Goal: Task Accomplishment & Management: Use online tool/utility

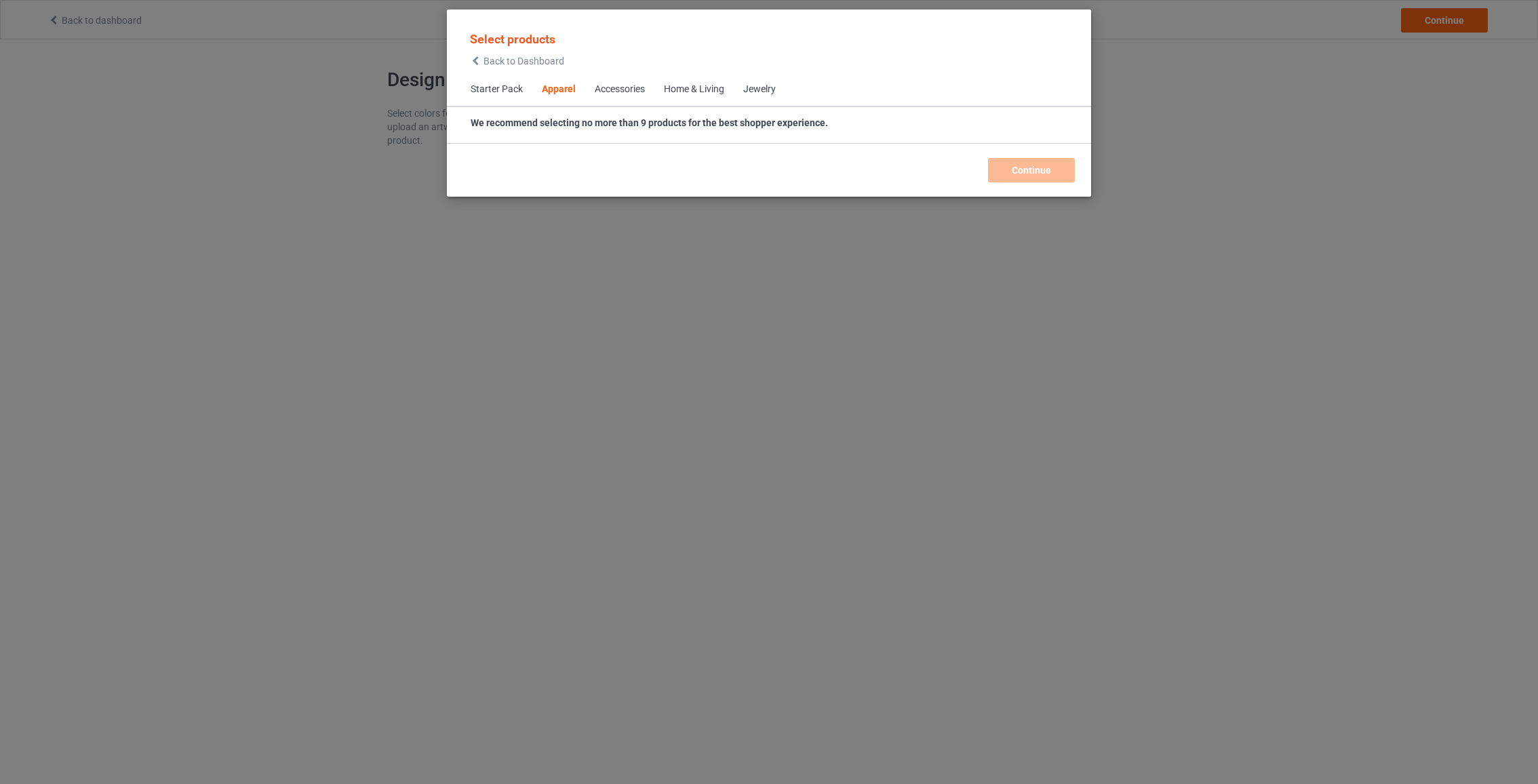
scroll to position [504, 0]
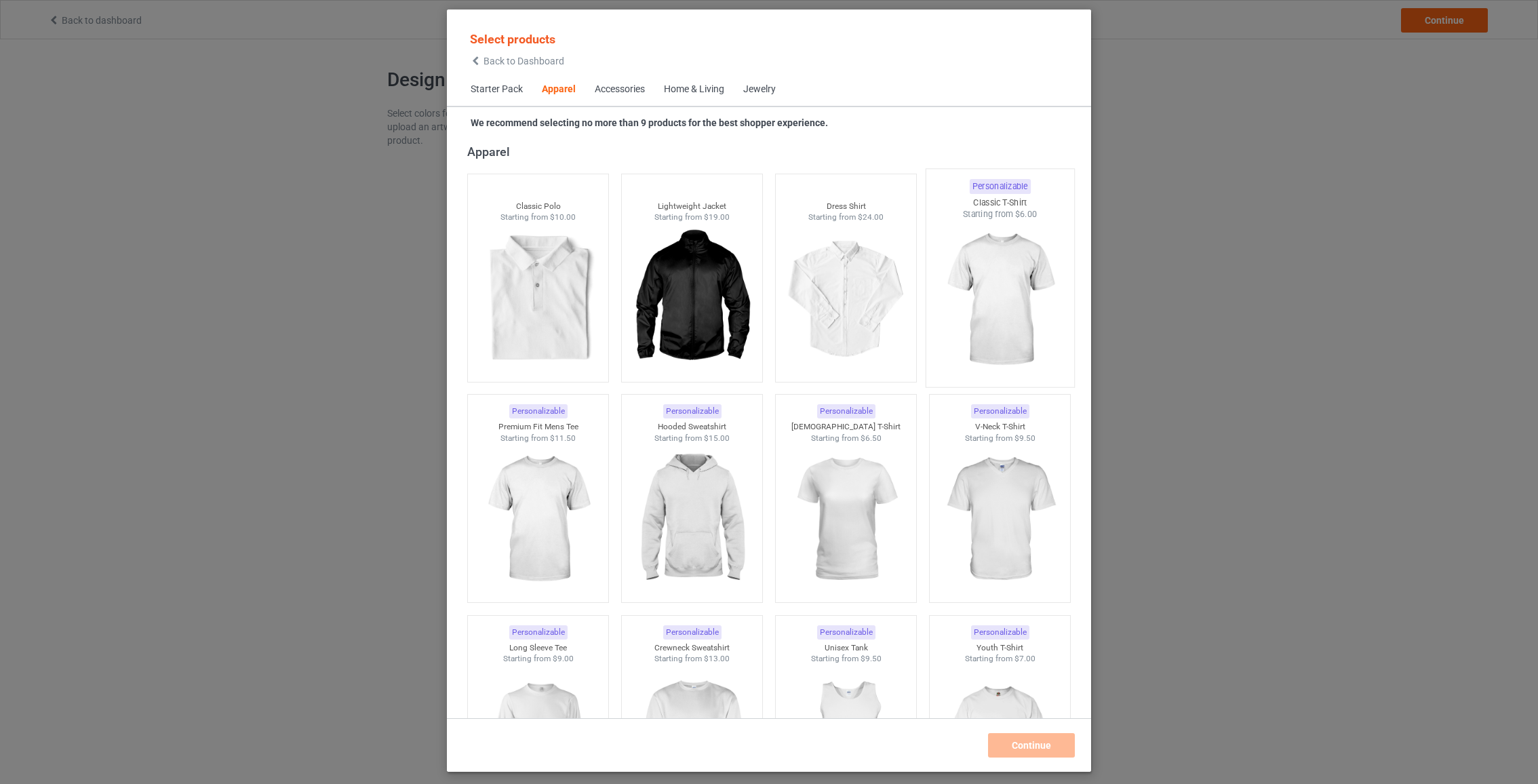
click at [954, 345] on img at bounding box center [1000, 300] width 128 height 159
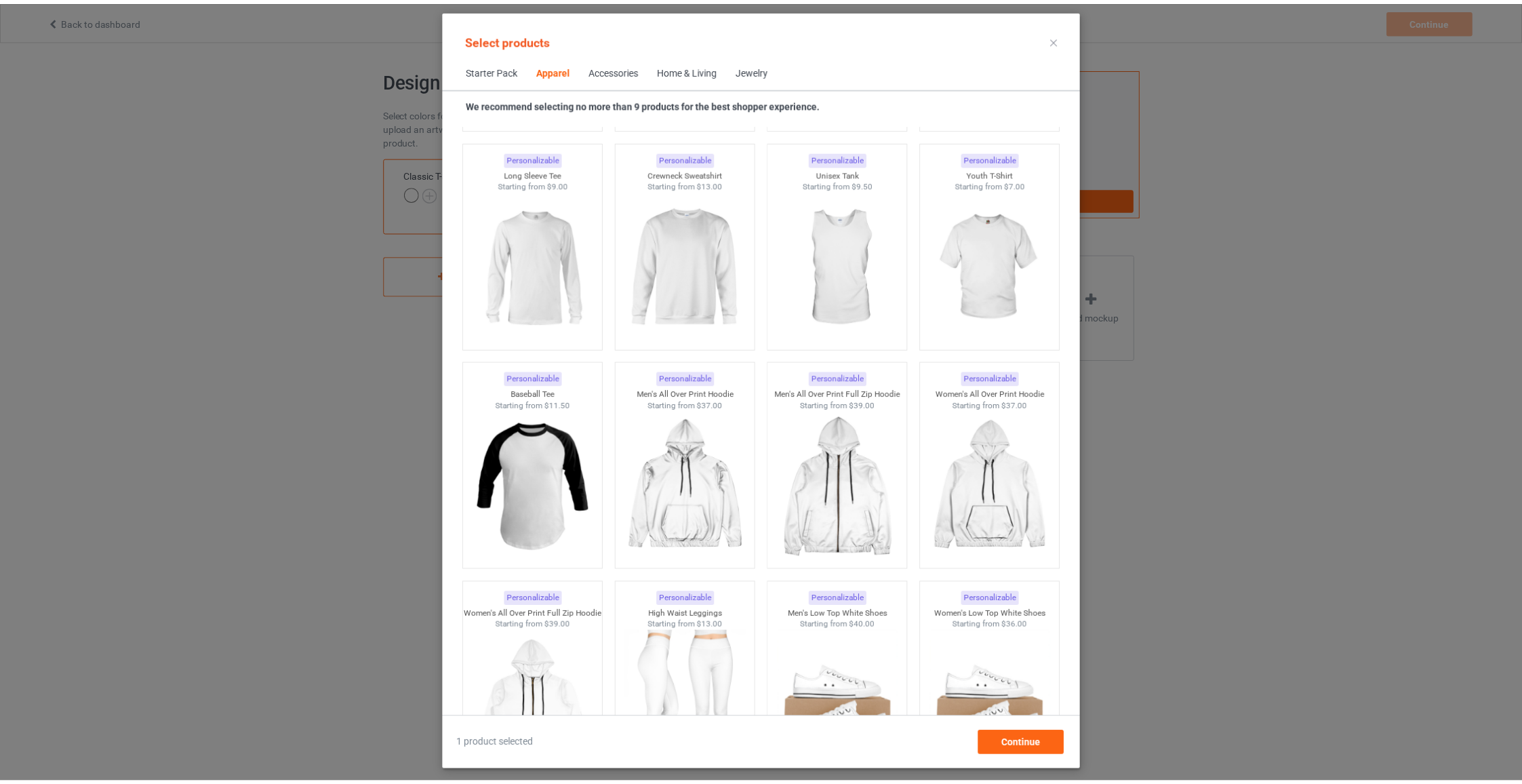
scroll to position [967, 0]
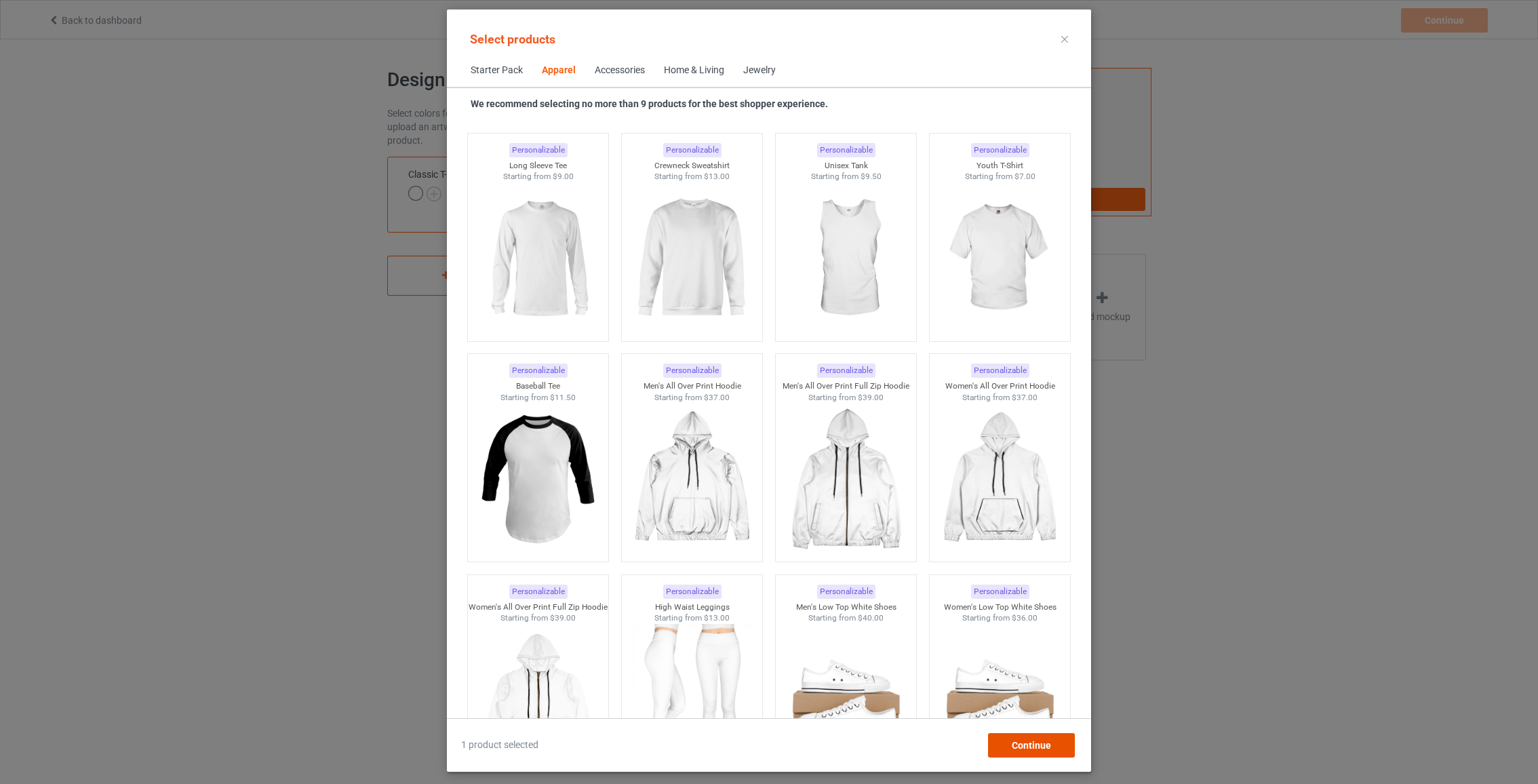
click at [1027, 746] on span "Continue" at bounding box center [1031, 744] width 40 height 11
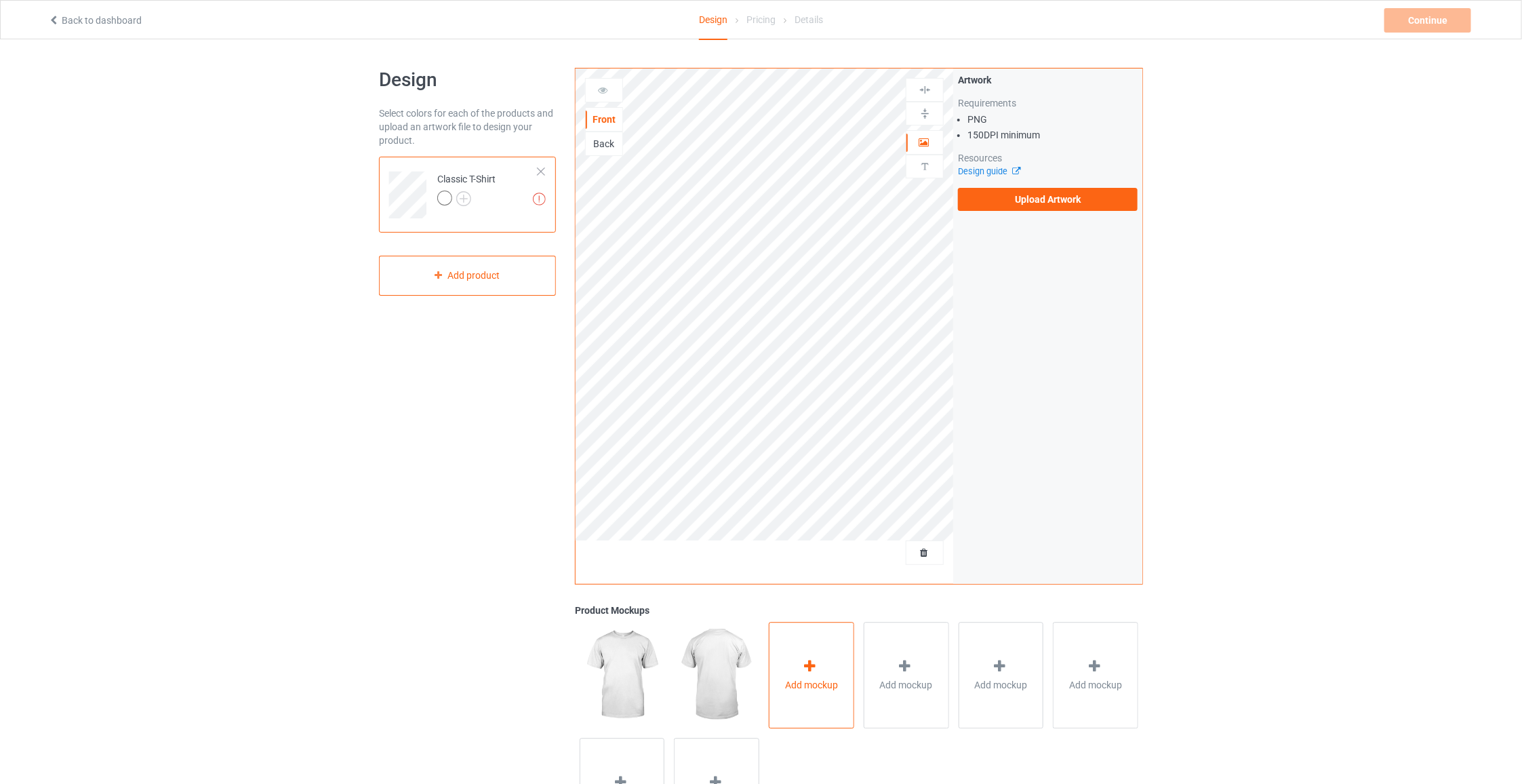
click at [805, 642] on div "Add mockup" at bounding box center [812, 675] width 86 height 106
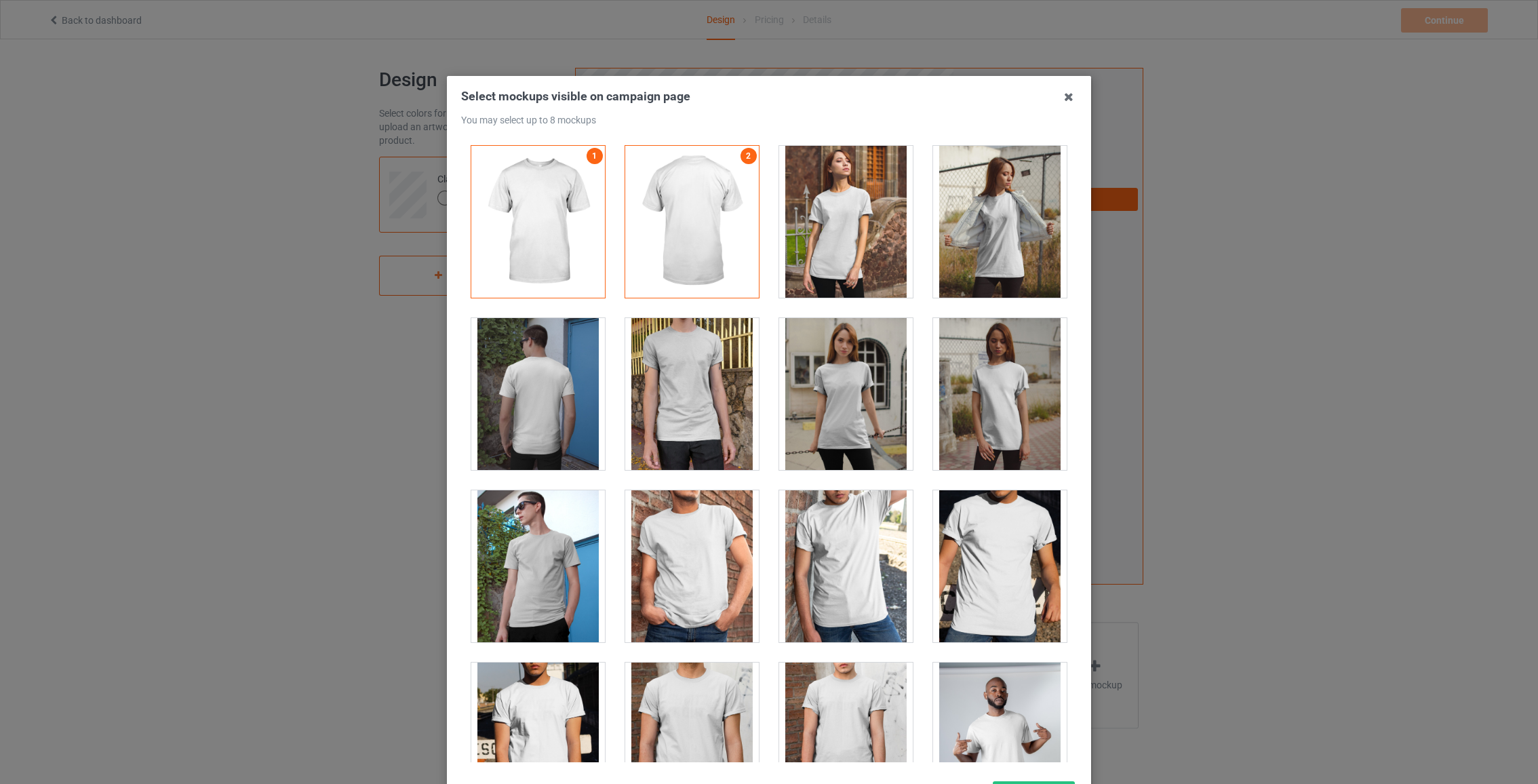
click at [252, 359] on div "Select mockups visible on campaign page You may select up to 8 mockups 1 2 2 mo…" at bounding box center [769, 392] width 1538 height 784
click at [1060, 98] on icon at bounding box center [1068, 97] width 22 height 22
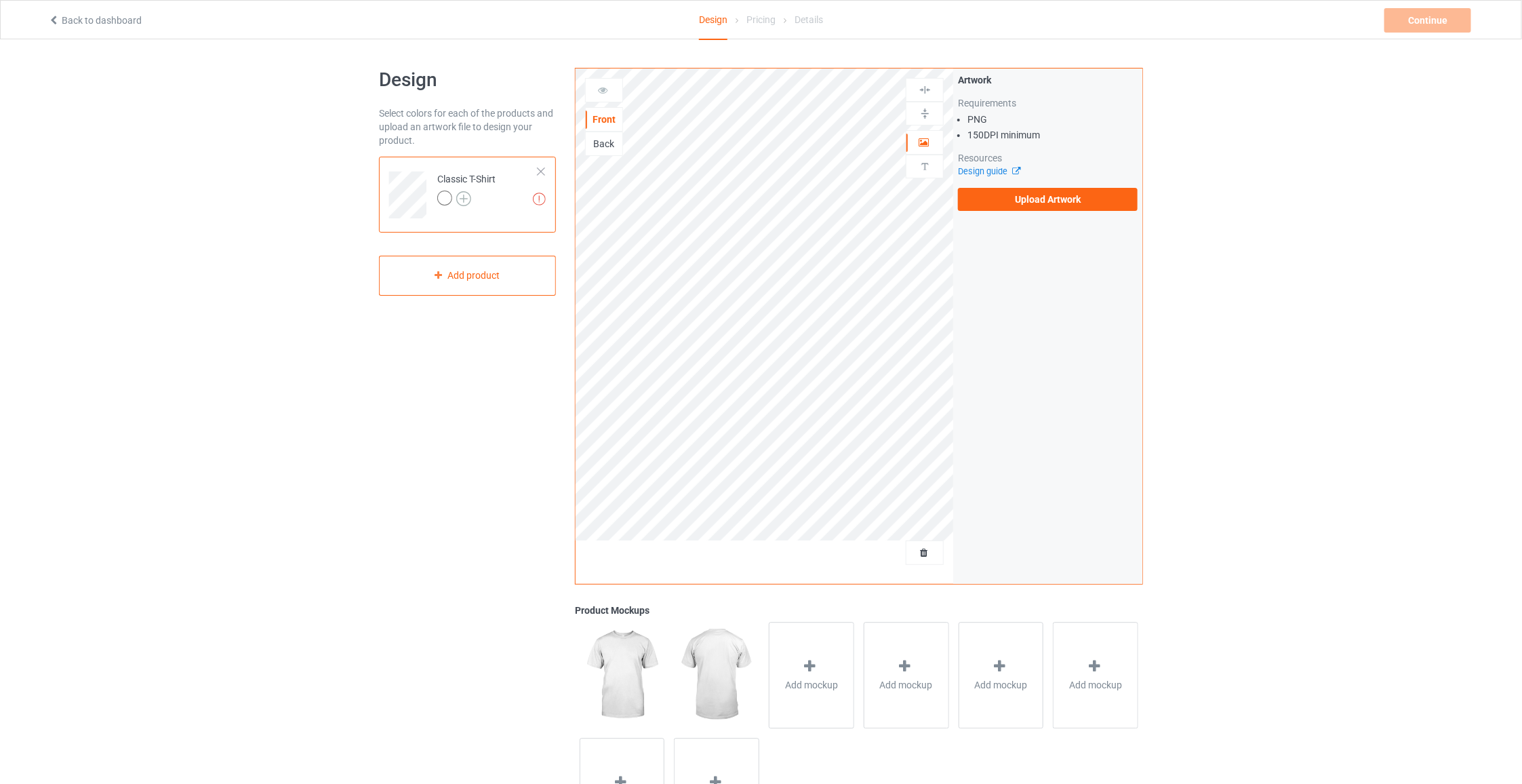
click at [459, 205] on img at bounding box center [463, 198] width 15 height 15
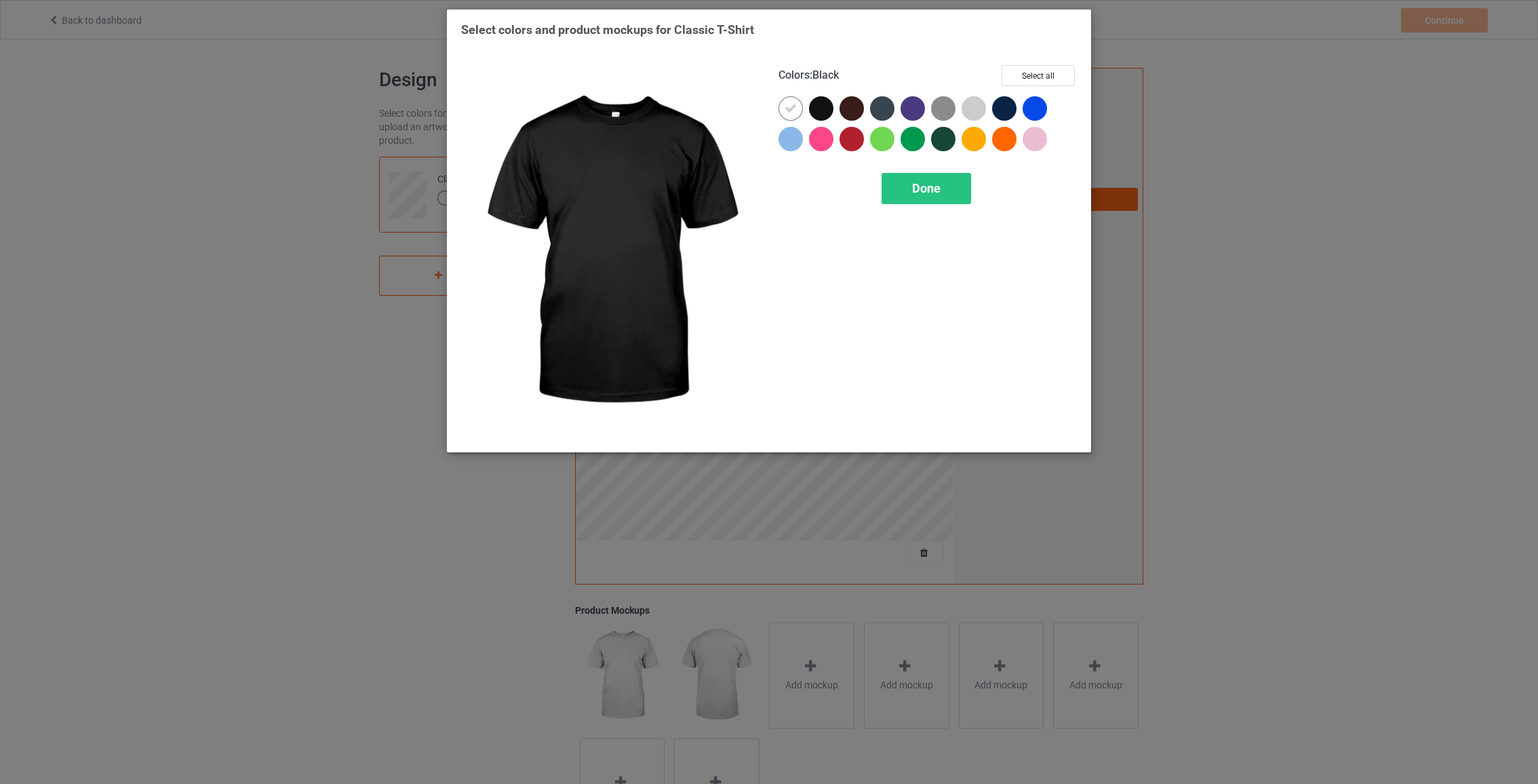
drag, startPoint x: 815, startPoint y: 107, endPoint x: 876, endPoint y: 164, distance: 83.5
click at [815, 108] on div at bounding box center [821, 108] width 24 height 24
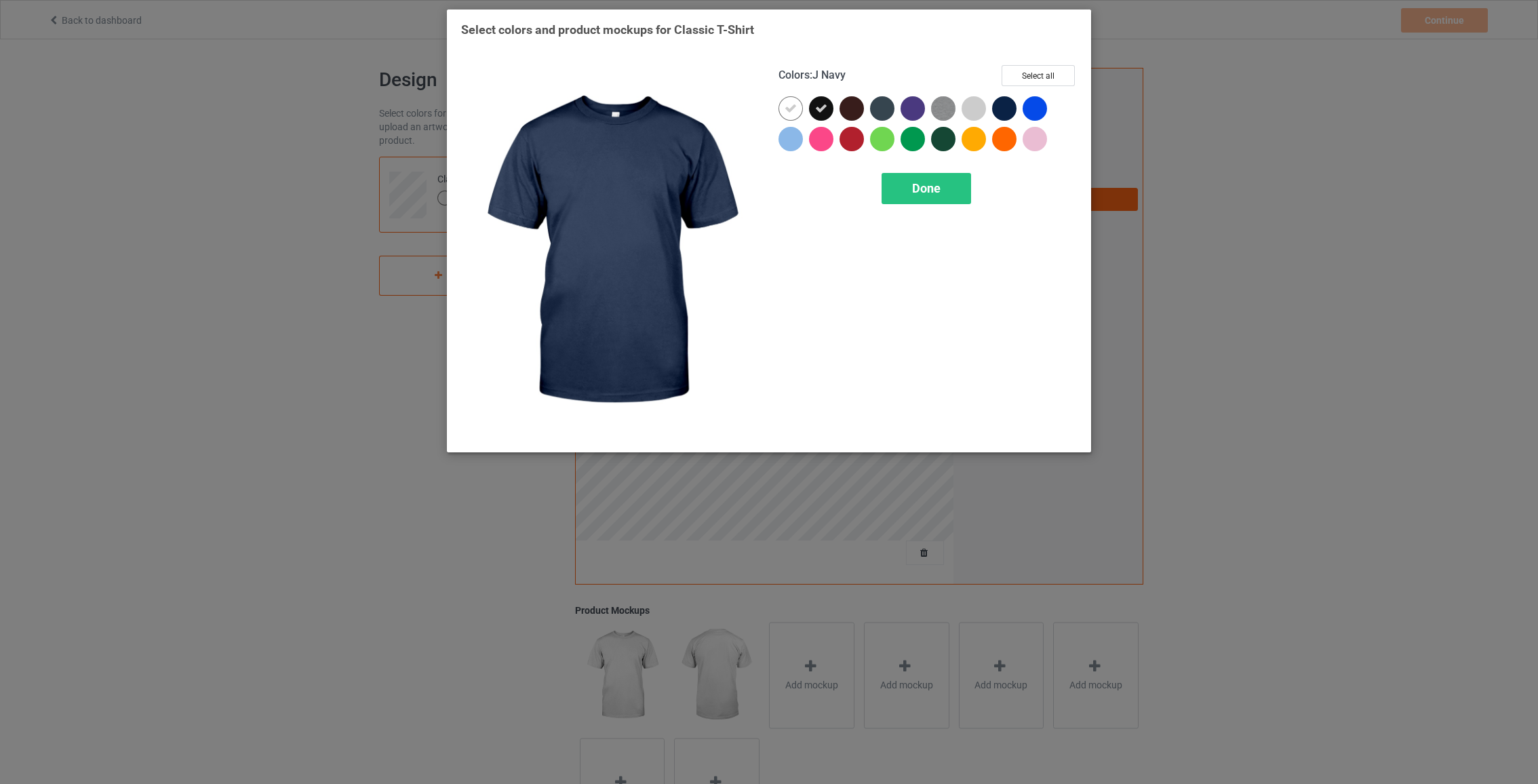
click at [1005, 109] on div at bounding box center [1005, 108] width 24 height 24
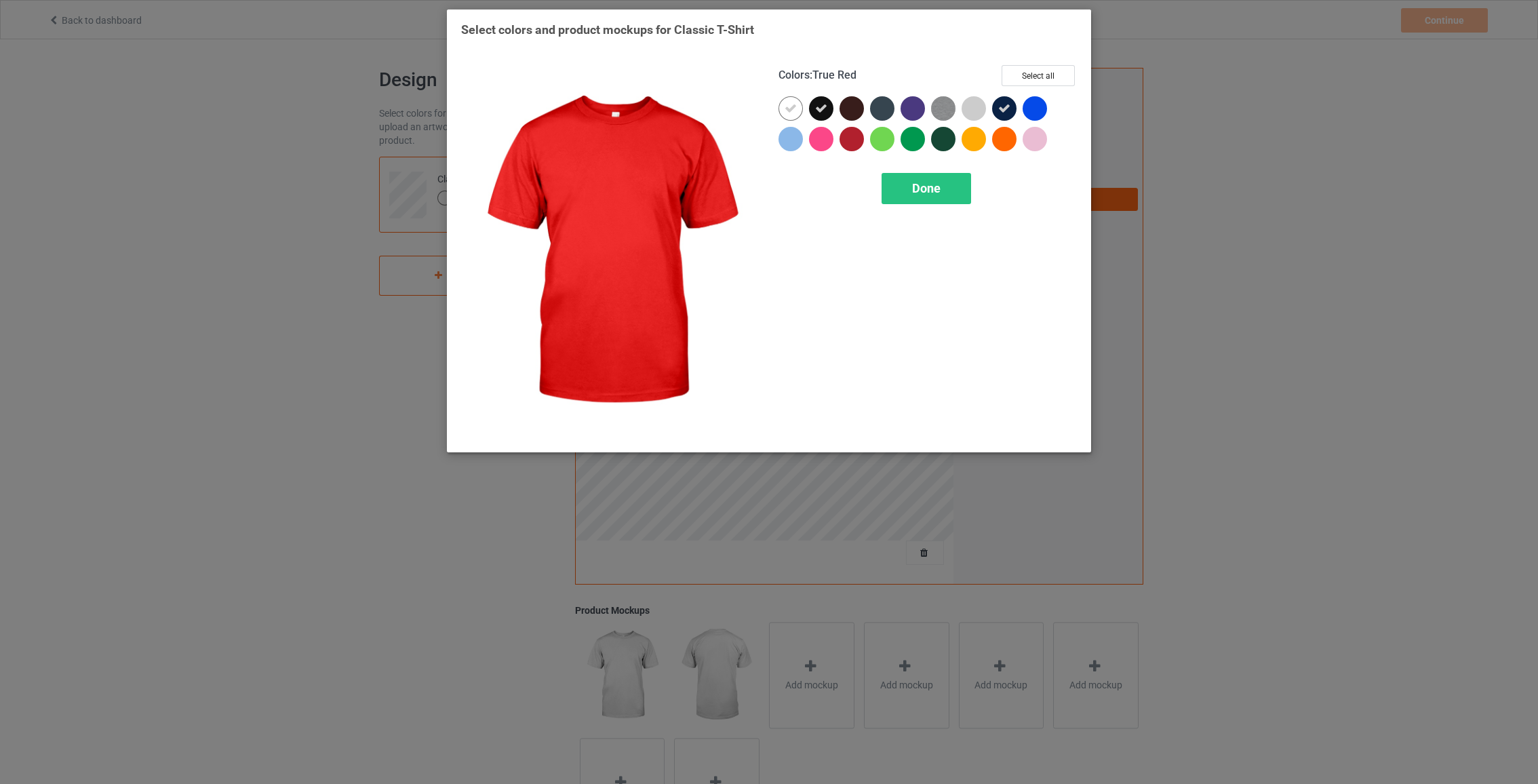
click at [852, 140] on div at bounding box center [852, 139] width 24 height 24
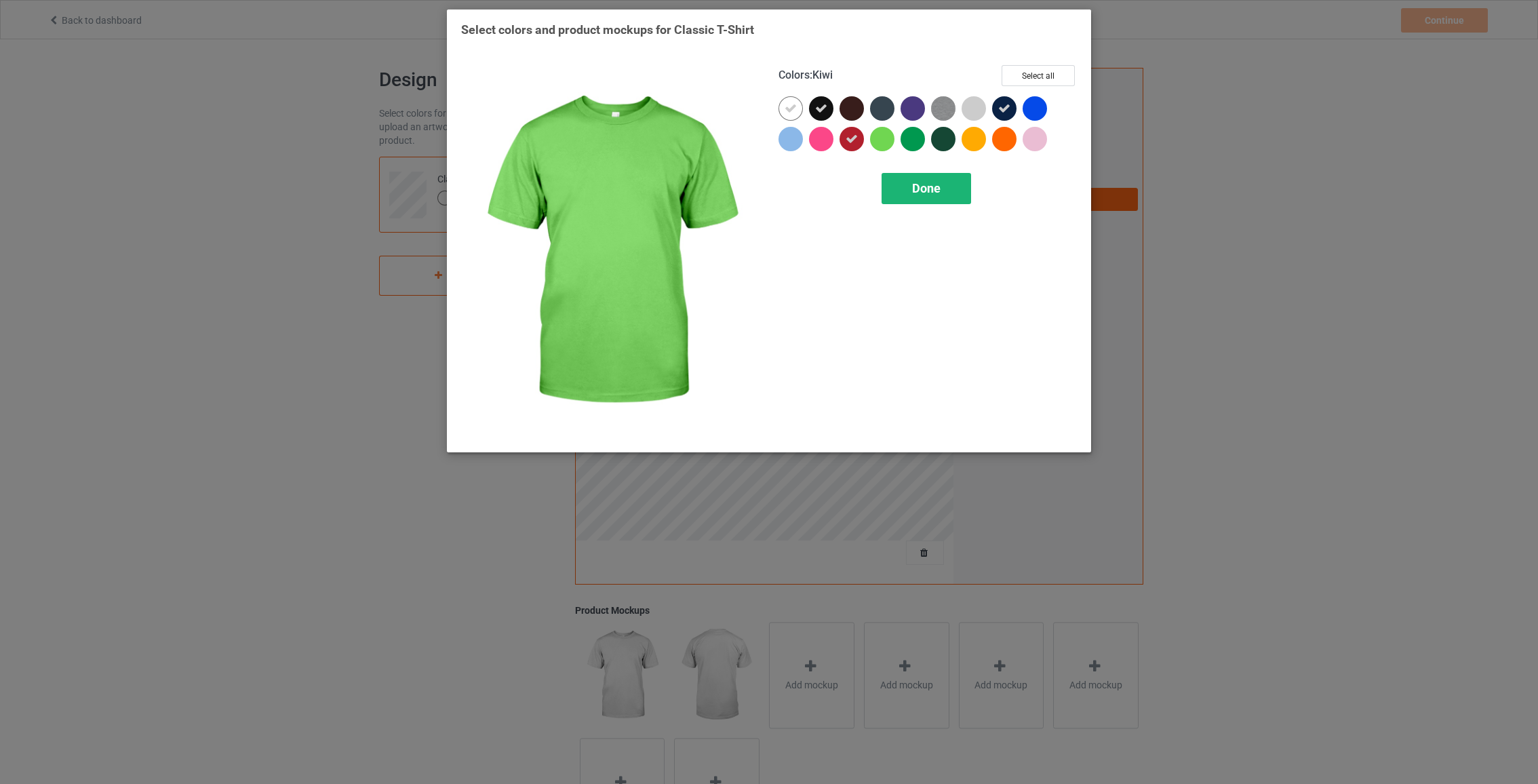
click at [930, 193] on span "Done" at bounding box center [927, 188] width 28 height 14
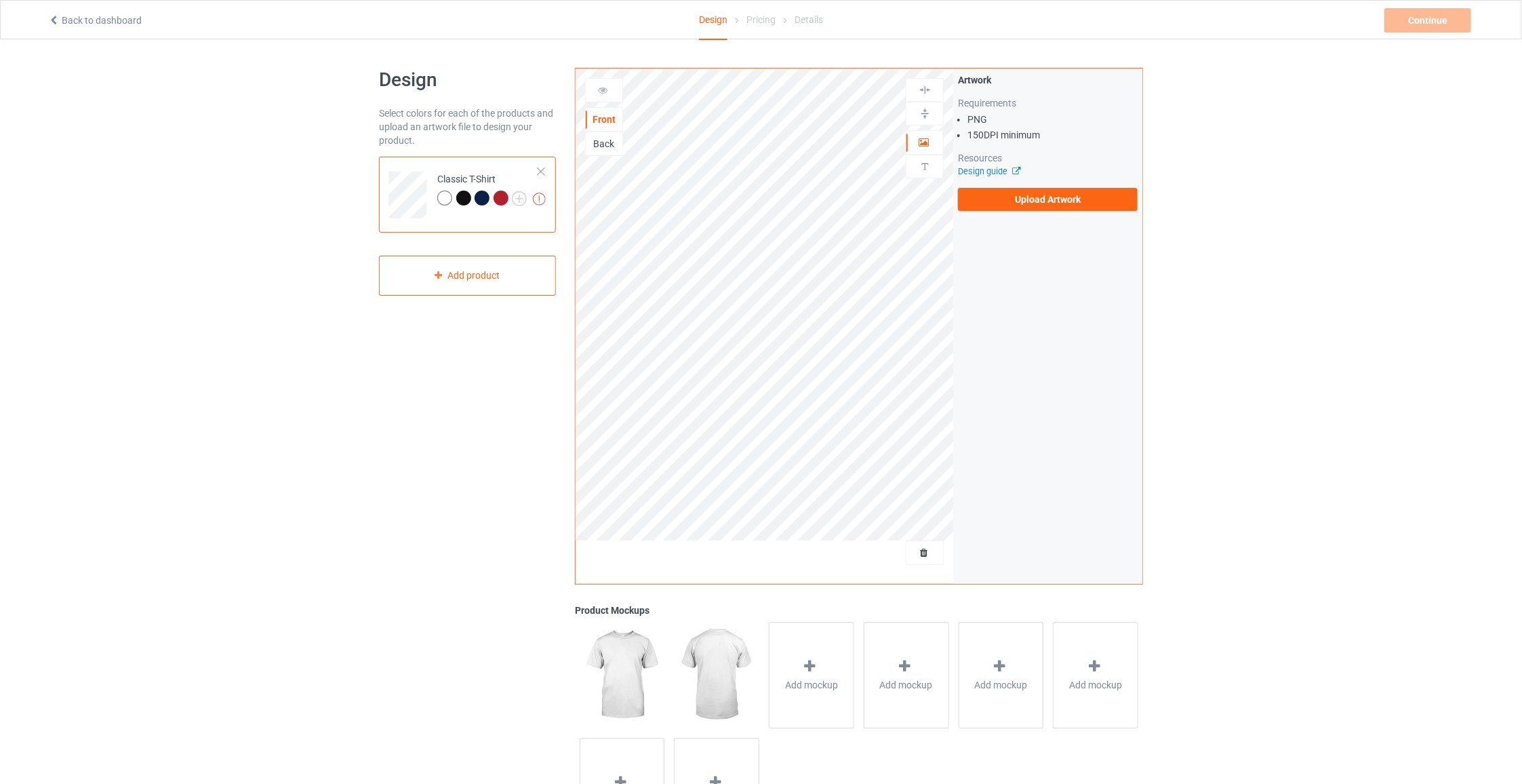
click at [445, 201] on div at bounding box center [444, 198] width 15 height 15
click at [466, 198] on div at bounding box center [463, 198] width 15 height 15
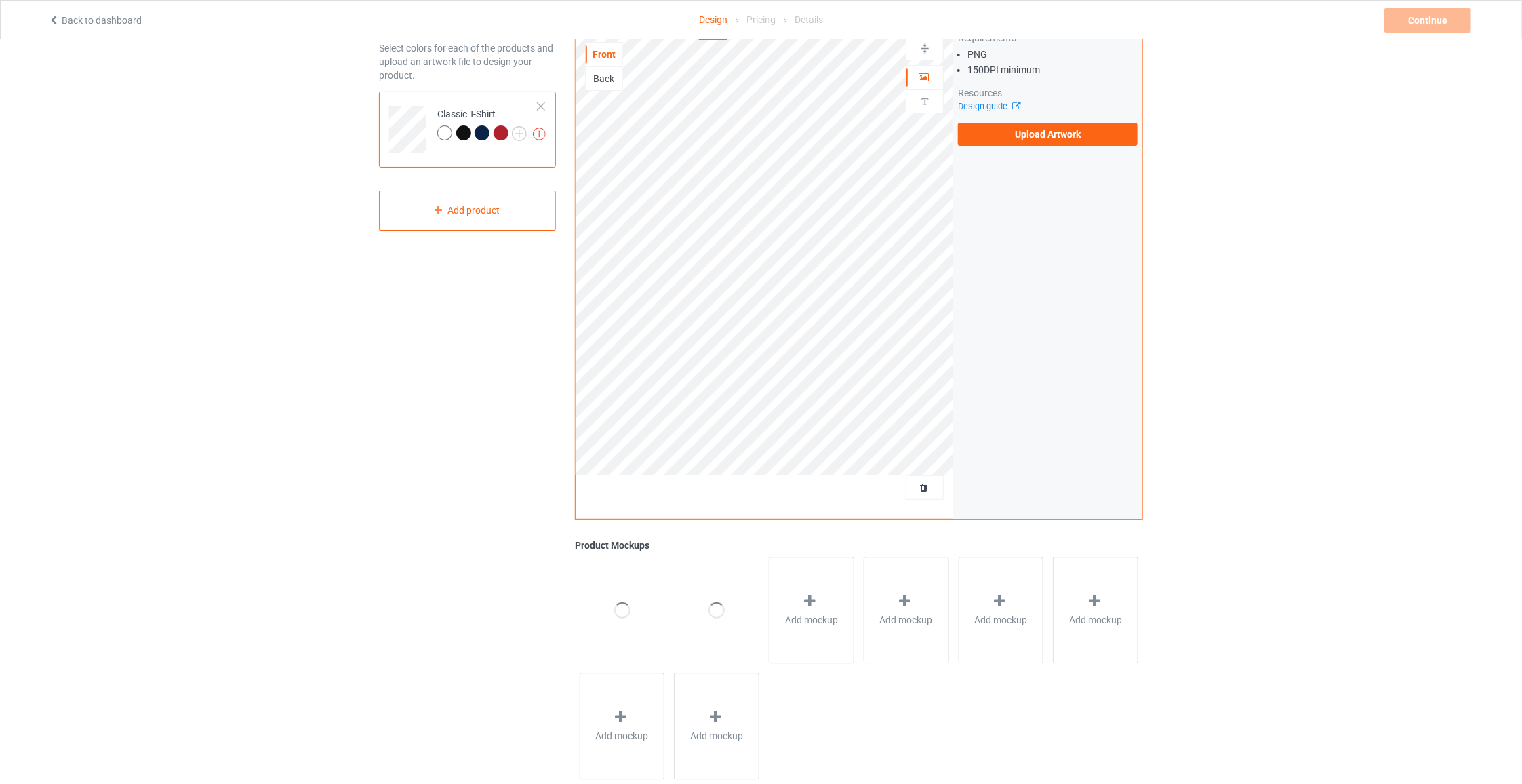
scroll to position [93, 0]
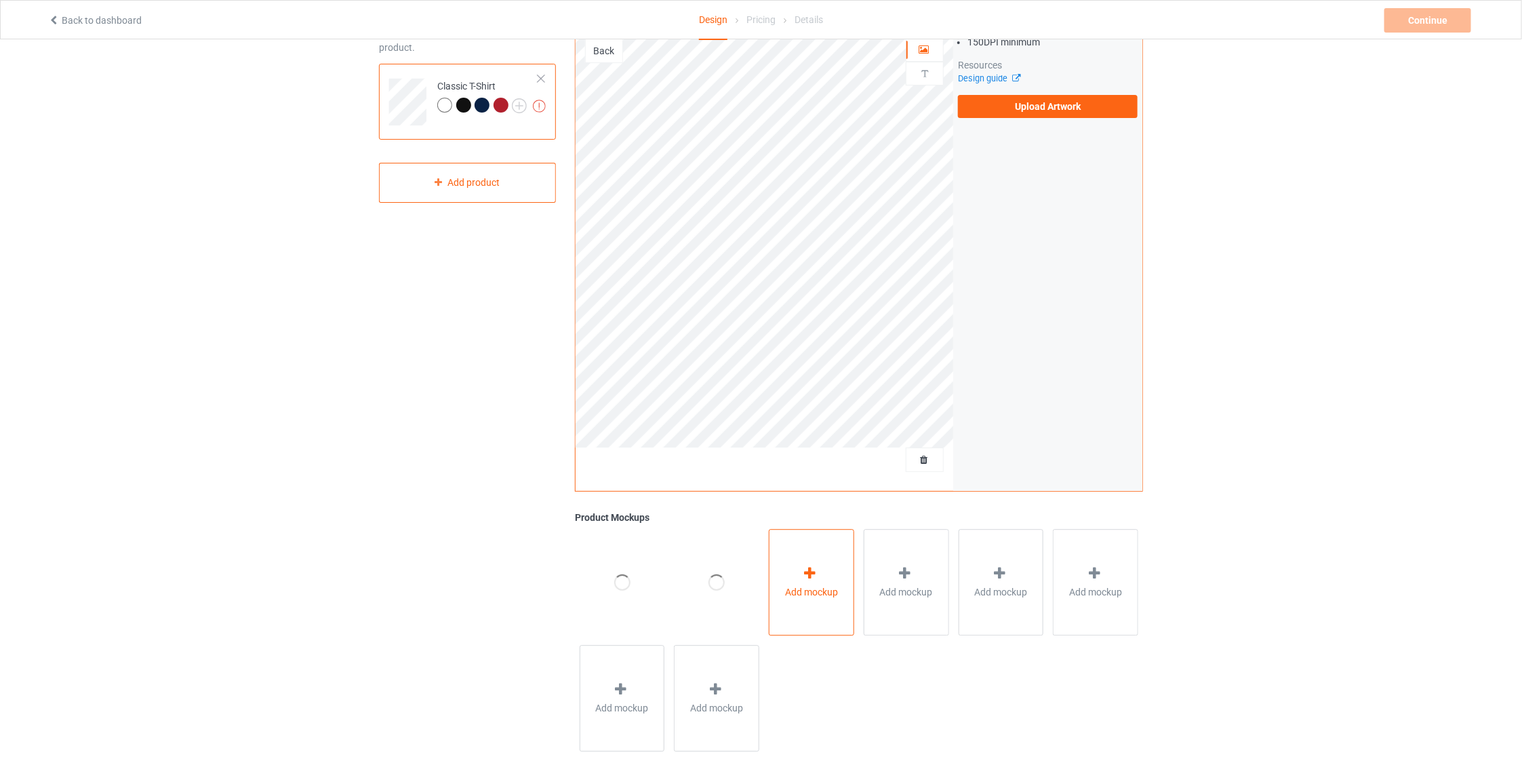
click at [819, 566] on div at bounding box center [812, 575] width 19 height 20
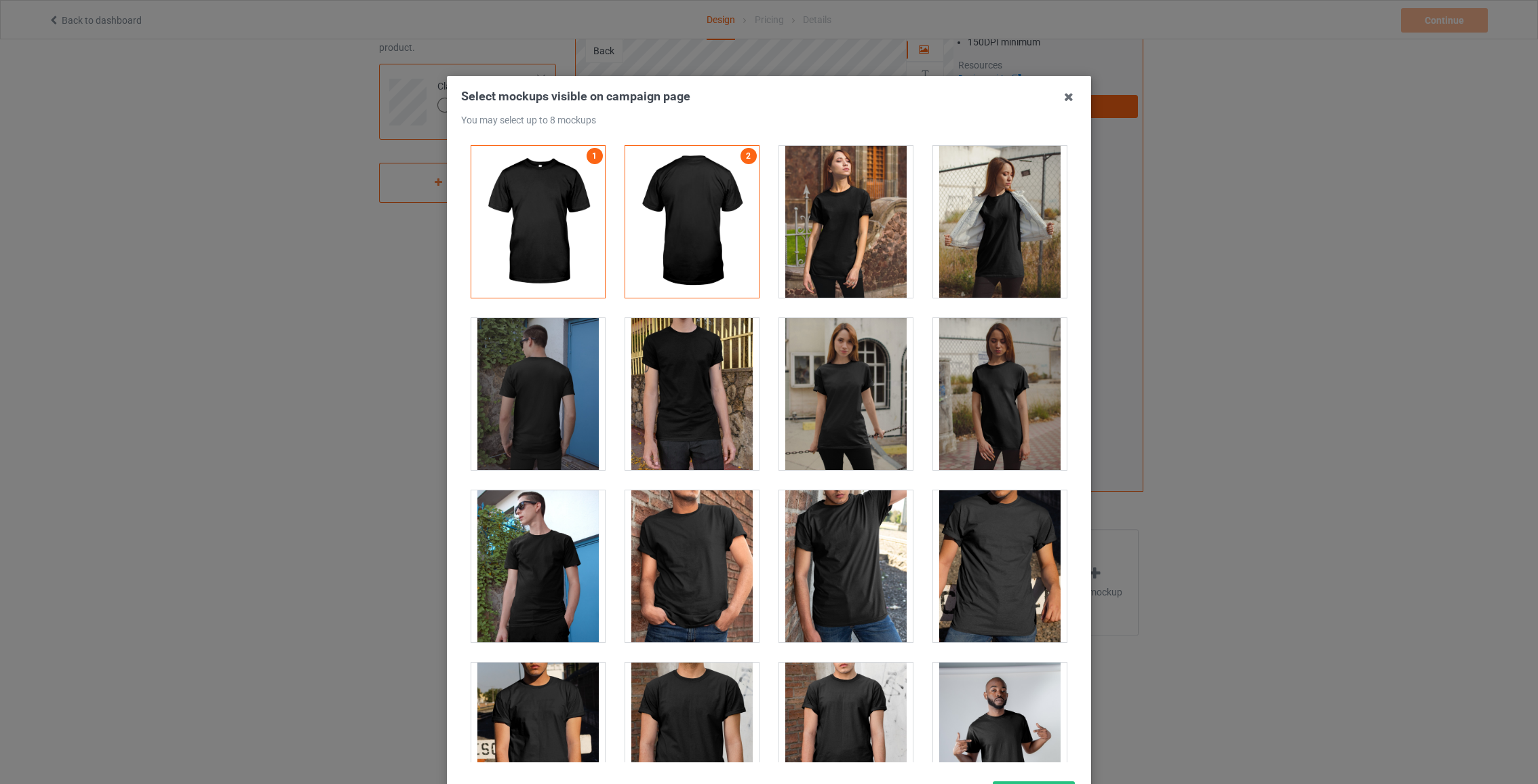
click at [1296, 379] on div "Select mockups visible on campaign page You may select up to 8 mockups 1 2 2 mo…" at bounding box center [769, 392] width 1538 height 784
click at [1058, 98] on icon at bounding box center [1068, 97] width 22 height 22
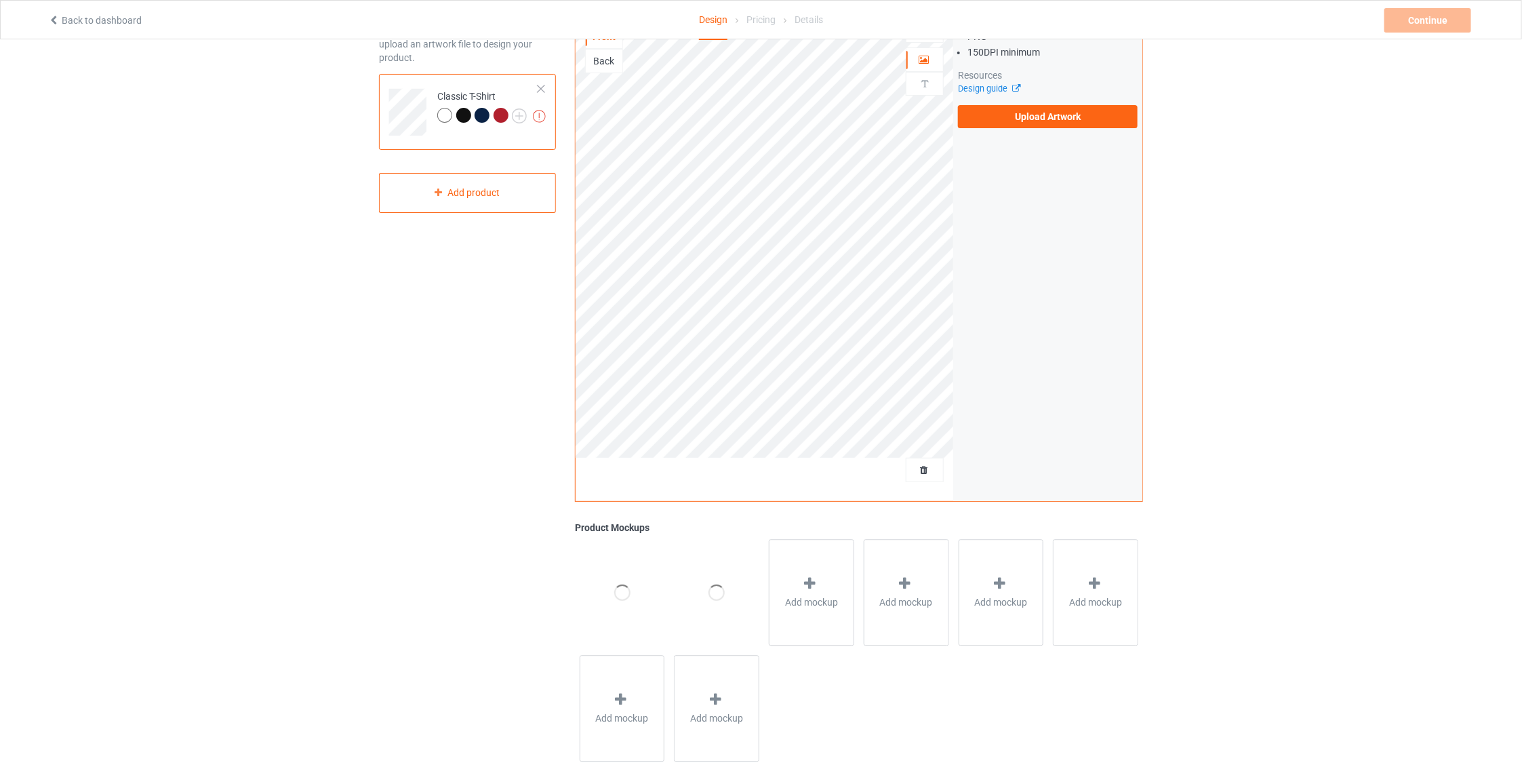
scroll to position [57, 0]
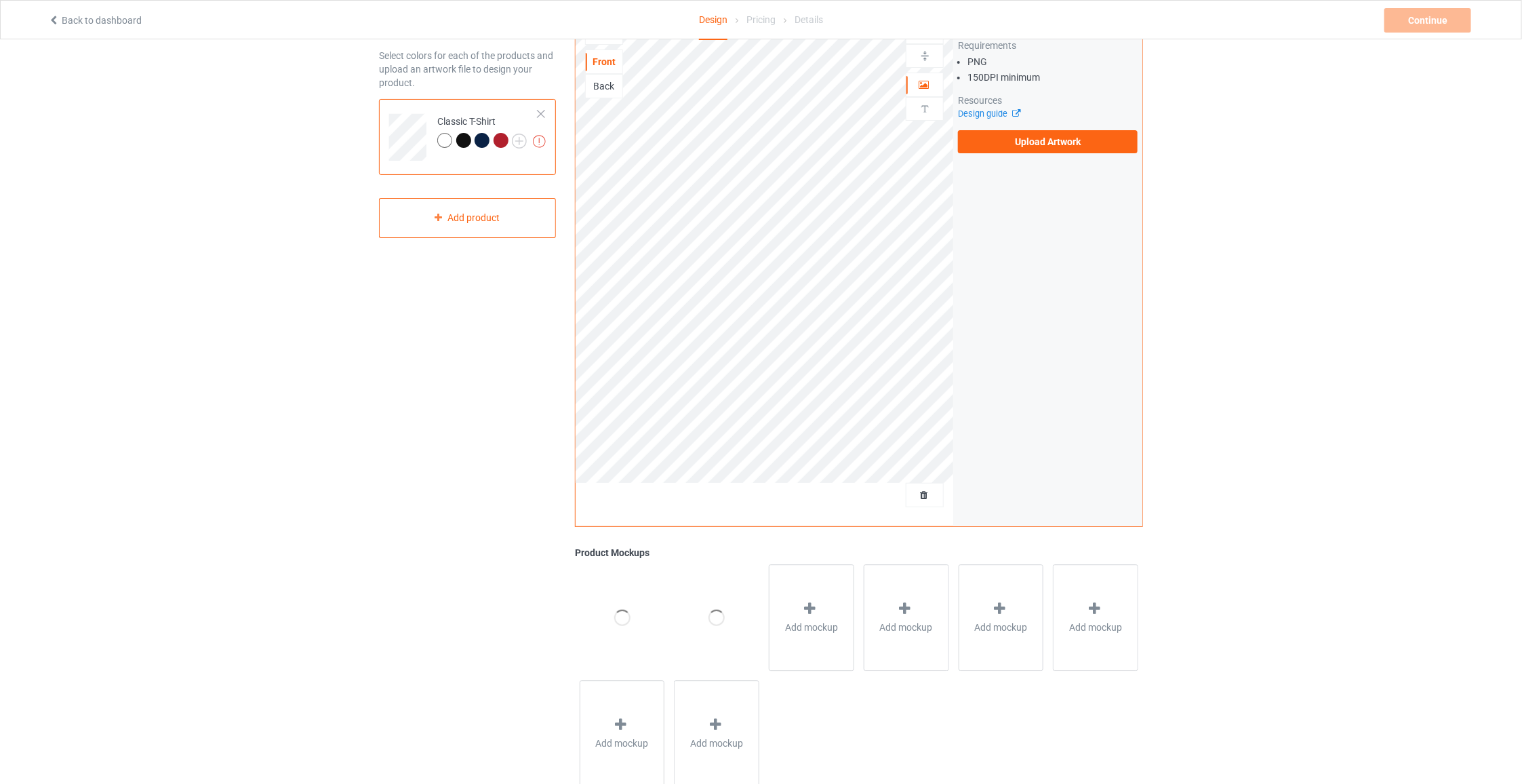
click at [485, 142] on div at bounding box center [482, 140] width 15 height 15
click at [461, 143] on div at bounding box center [463, 140] width 15 height 15
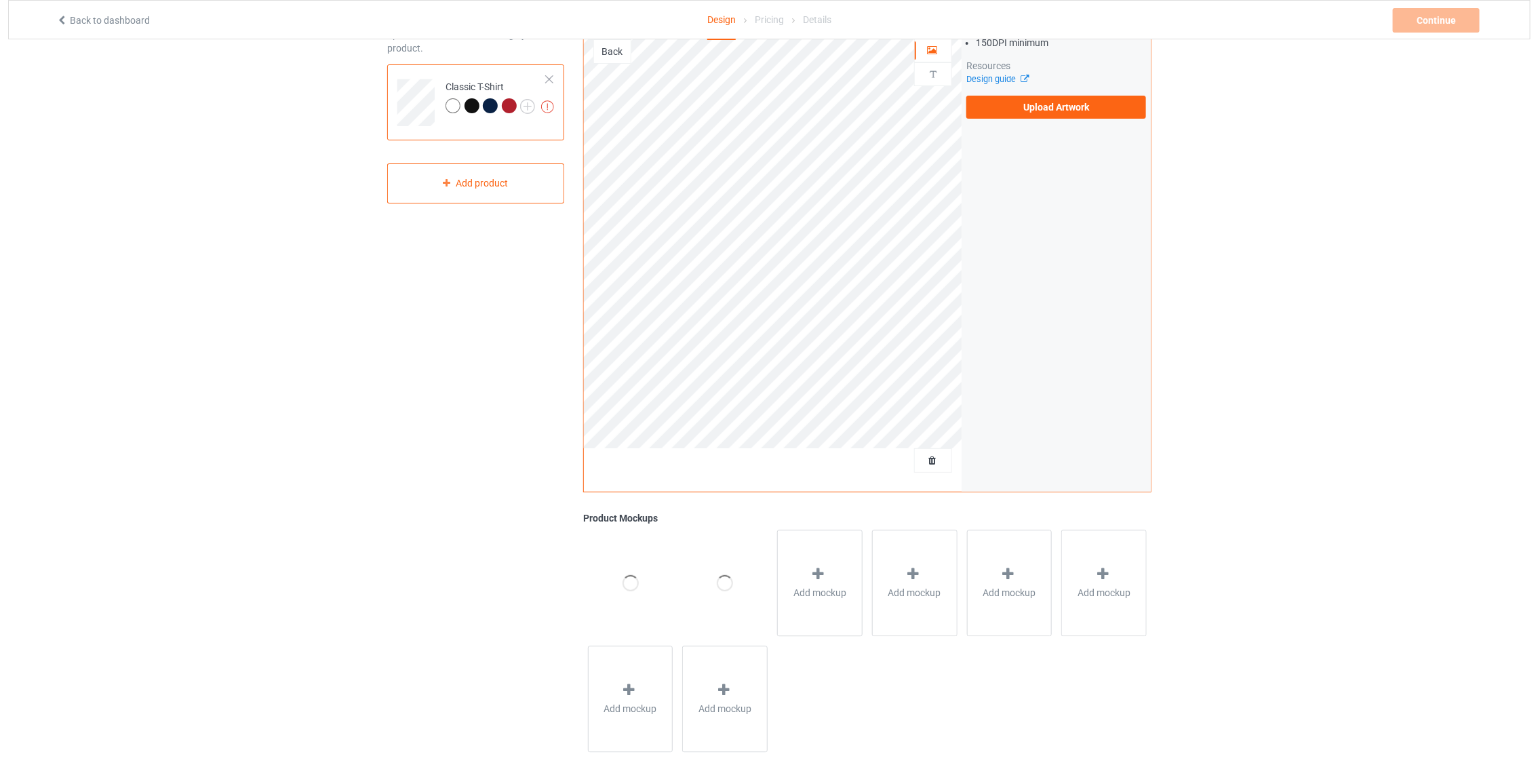
scroll to position [93, 0]
click at [815, 566] on icon at bounding box center [811, 573] width 17 height 14
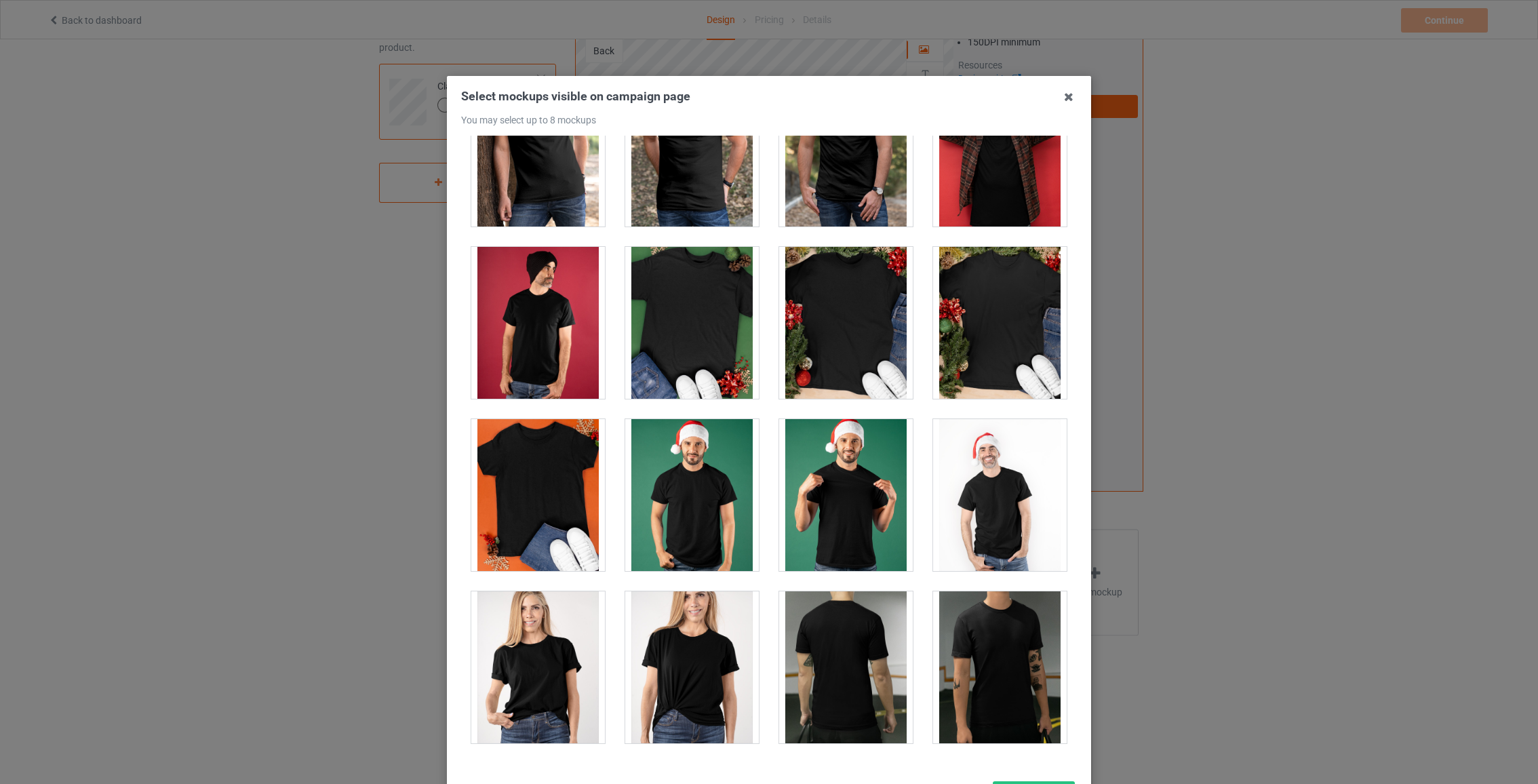
scroll to position [1797, 0]
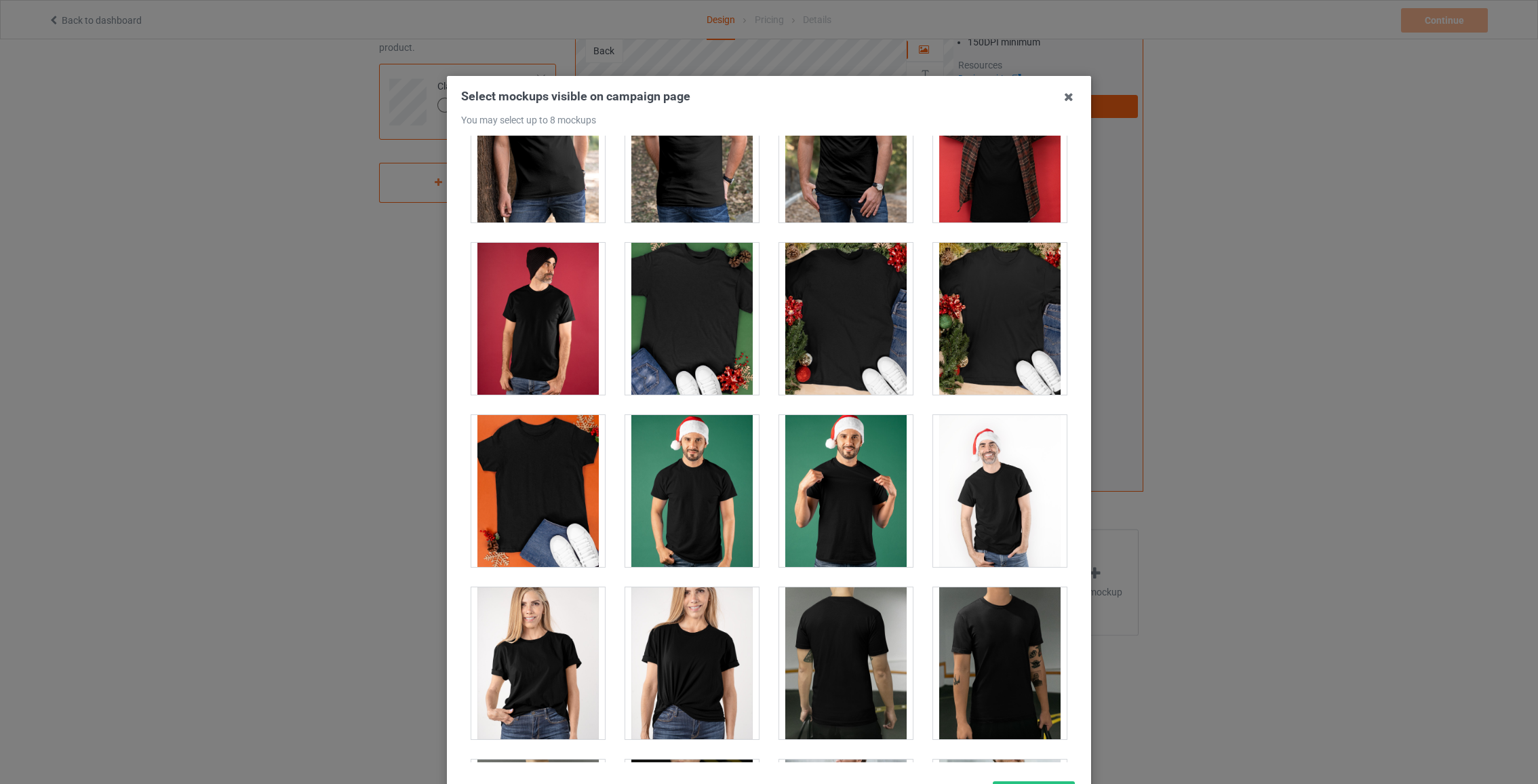
click at [699, 329] on div at bounding box center [692, 319] width 134 height 152
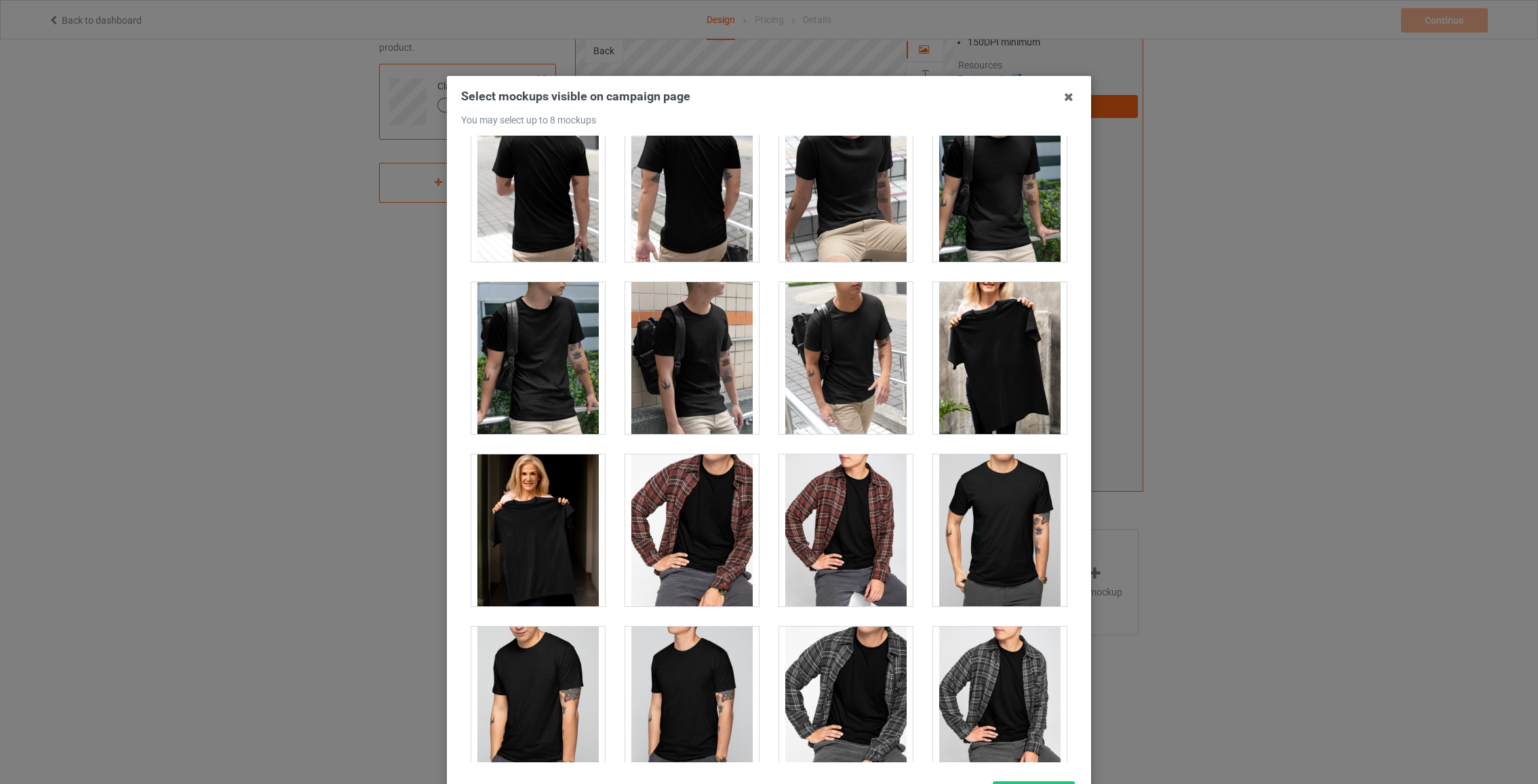
scroll to position [3645, 0]
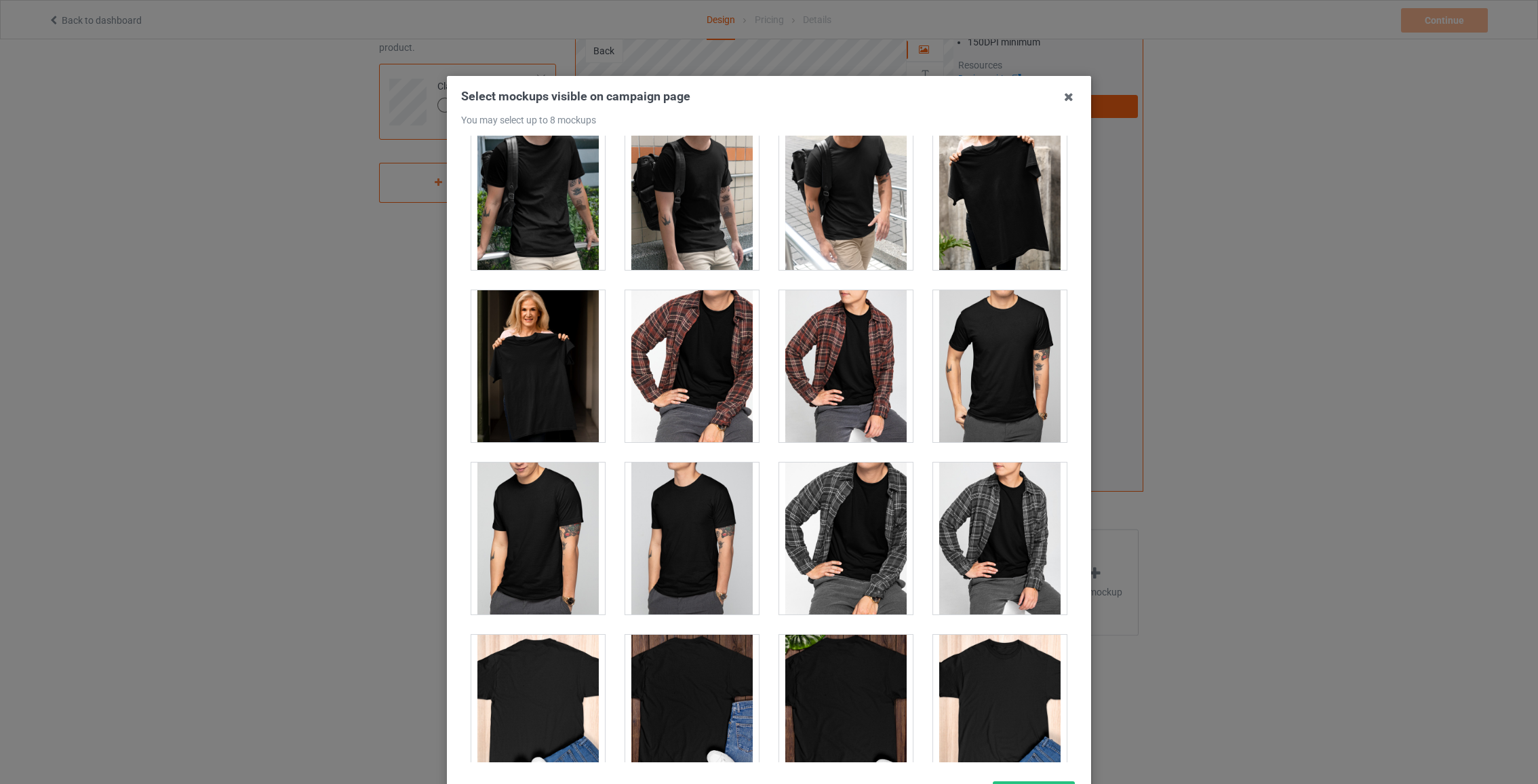
click at [597, 385] on div at bounding box center [538, 365] width 154 height 172
click at [538, 378] on div at bounding box center [538, 366] width 134 height 152
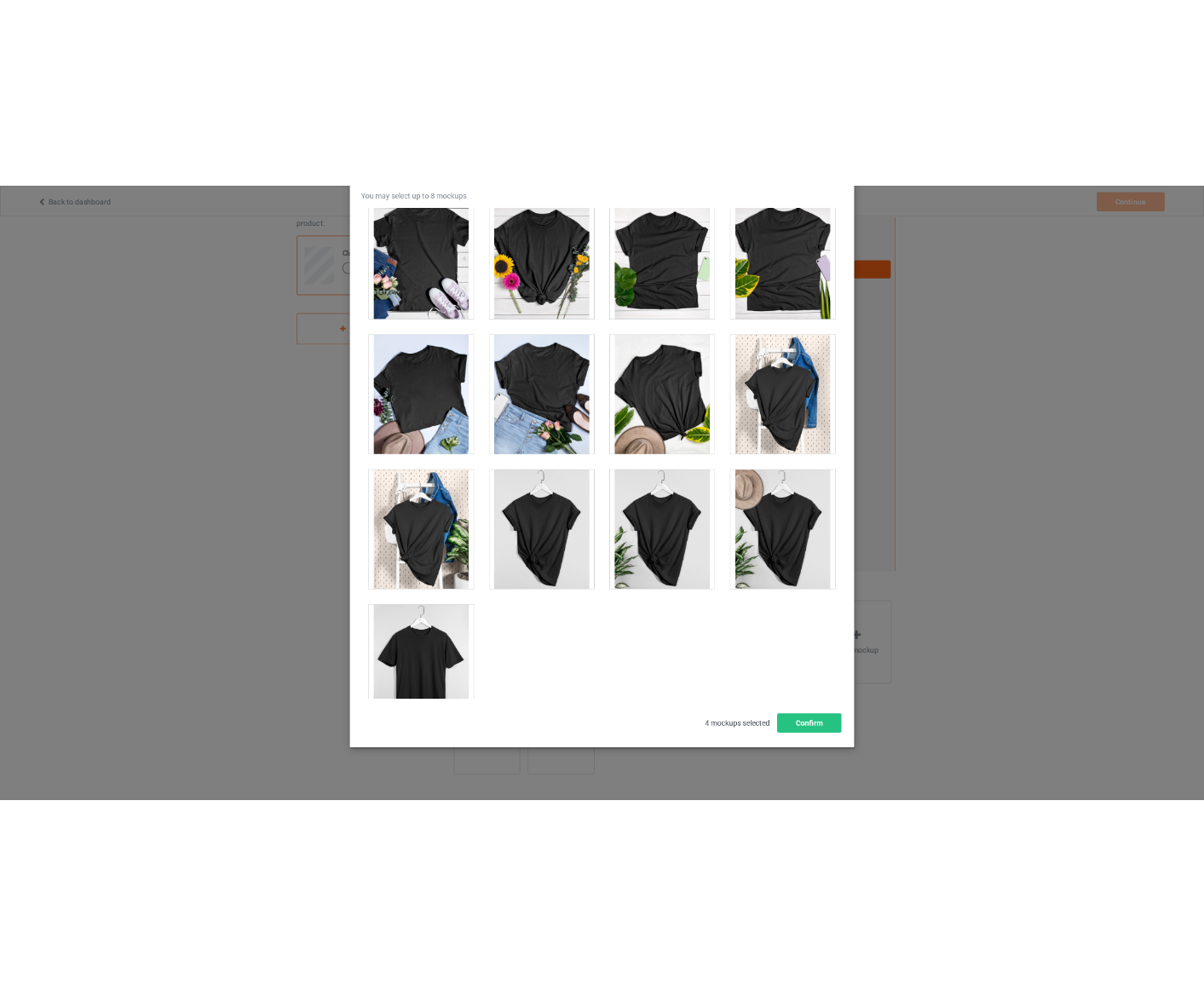
scroll to position [147, 0]
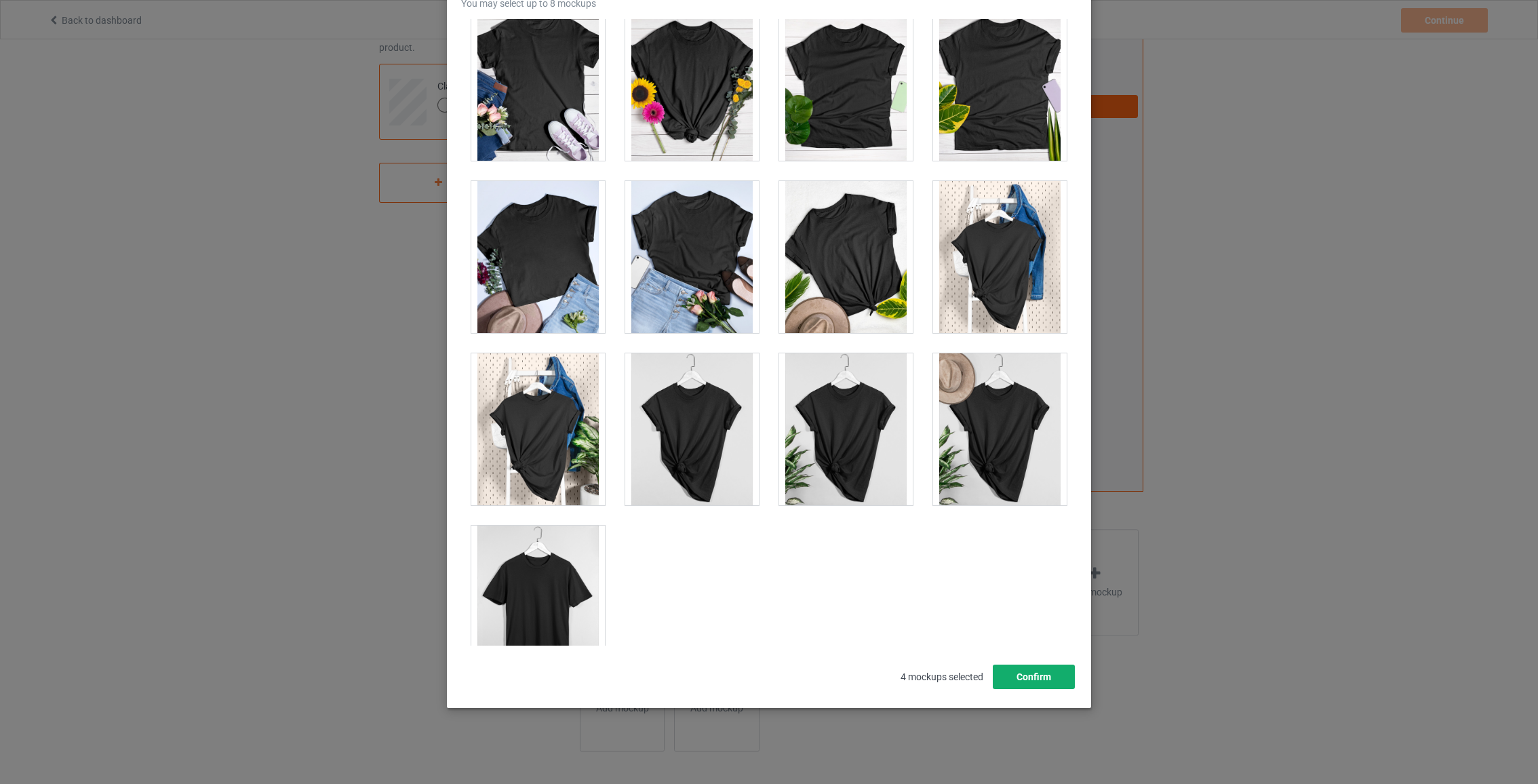
click at [1050, 676] on button "Confirm" at bounding box center [1034, 676] width 82 height 24
